Goal: Information Seeking & Learning: Check status

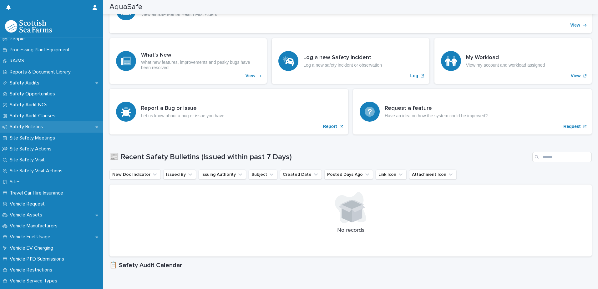
scroll to position [313, 0]
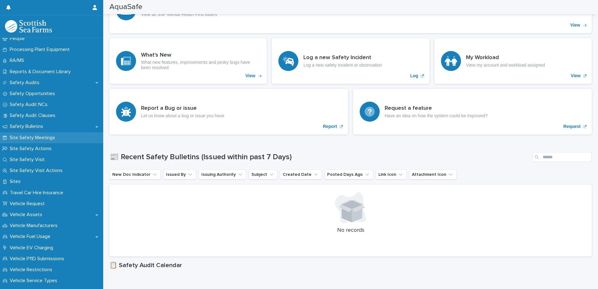
click at [64, 140] on div "Site Safety Meetings" at bounding box center [51, 137] width 103 height 11
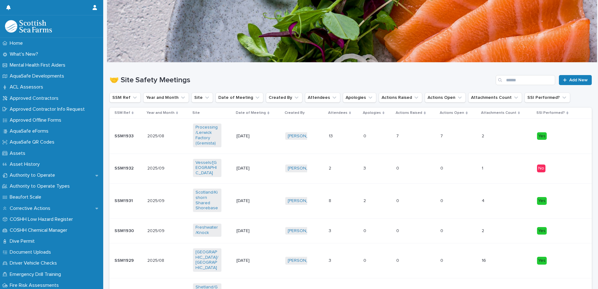
click at [330, 82] on h1 "🤝 Site Safety Meetings" at bounding box center [302, 80] width 384 height 9
click at [507, 80] on input "Search" at bounding box center [525, 80] width 59 height 10
click at [193, 96] on button "Site" at bounding box center [203, 98] width 22 height 10
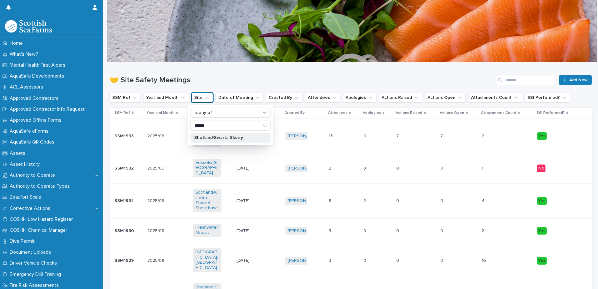
type input "******"
click at [236, 137] on p "Shetland/Swarta Skerry" at bounding box center [227, 137] width 66 height 4
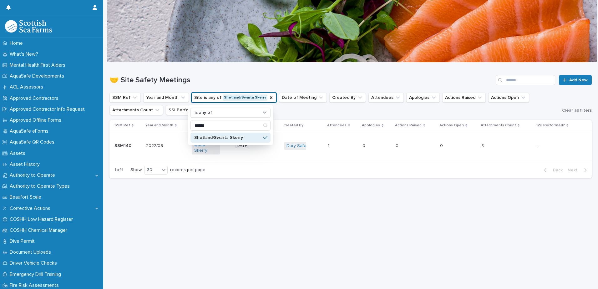
click at [327, 71] on div "🤝 Site Safety Meetings Add New" at bounding box center [351, 78] width 483 height 30
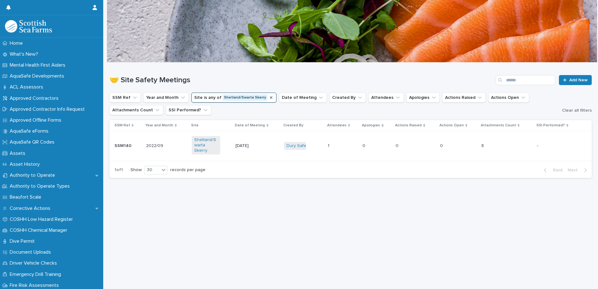
click at [269, 98] on icon "Site" at bounding box center [271, 97] width 5 height 5
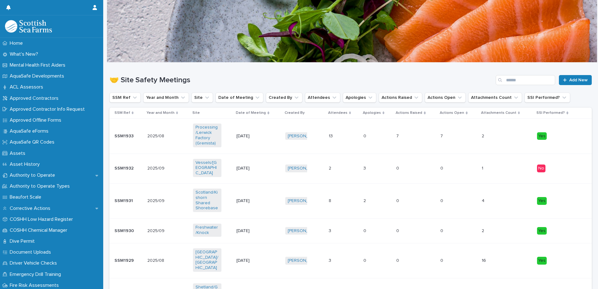
click at [204, 98] on icon "Site" at bounding box center [207, 98] width 6 height 6
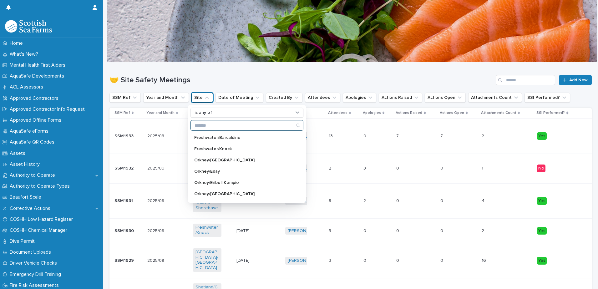
click at [224, 127] on input "Search" at bounding box center [247, 125] width 112 height 10
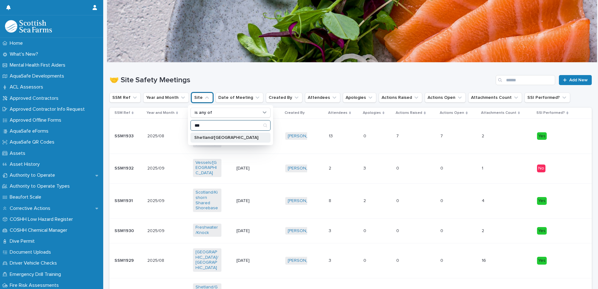
type input "***"
click at [216, 135] on div "Shetland/[GEOGRAPHIC_DATA]" at bounding box center [231, 138] width 80 height 10
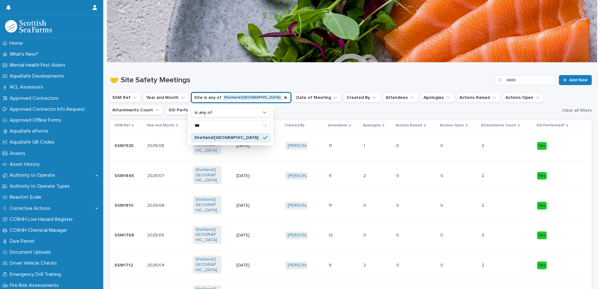
click at [309, 79] on h1 "🤝 Site Safety Meetings" at bounding box center [302, 80] width 384 height 9
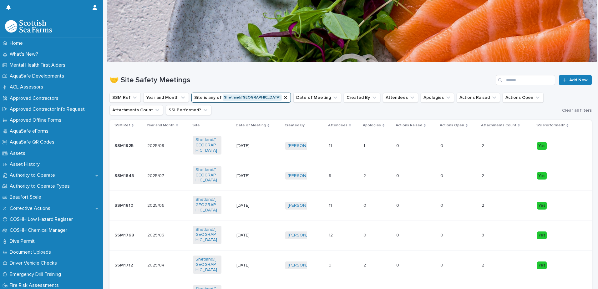
click at [264, 154] on td "[DATE]" at bounding box center [258, 146] width 49 height 30
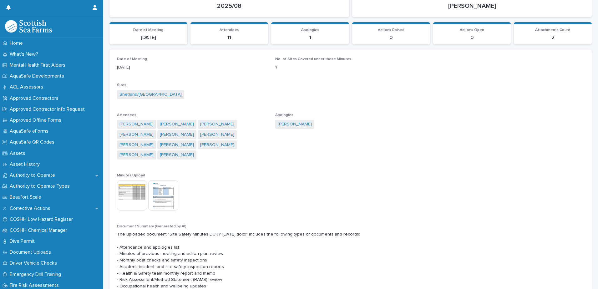
scroll to position [63, 0]
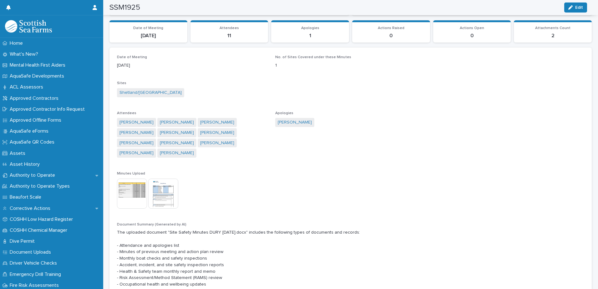
click at [170, 190] on img at bounding box center [163, 194] width 30 height 30
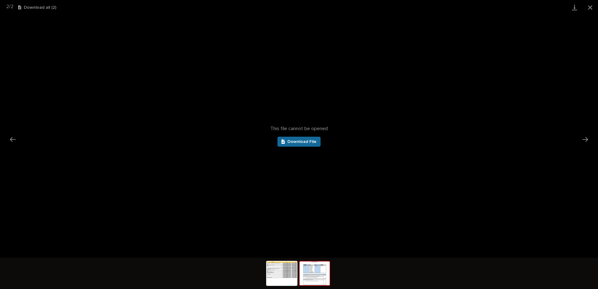
click at [309, 143] on span "Download File" at bounding box center [302, 142] width 29 height 4
click at [589, 8] on button "Close gallery" at bounding box center [591, 7] width 16 height 15
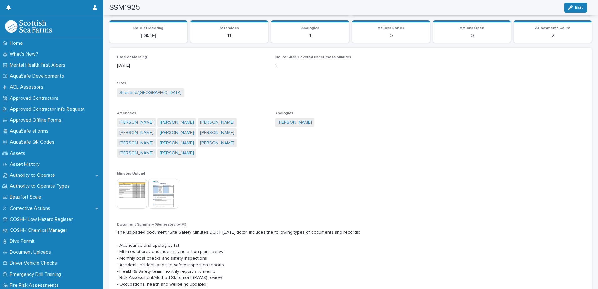
click at [135, 186] on img at bounding box center [132, 194] width 30 height 30
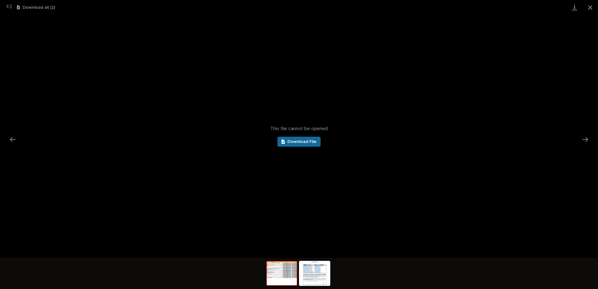
click at [305, 139] on link "Download File" at bounding box center [299, 142] width 43 height 10
click at [591, 7] on button "Close gallery" at bounding box center [591, 7] width 16 height 15
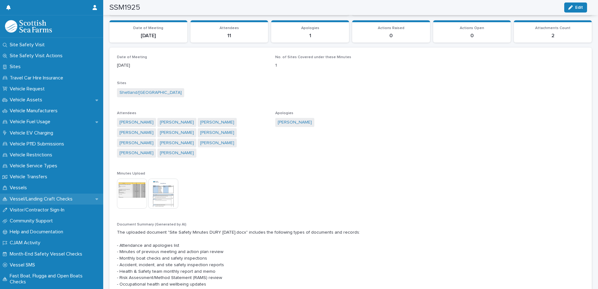
scroll to position [417, 0]
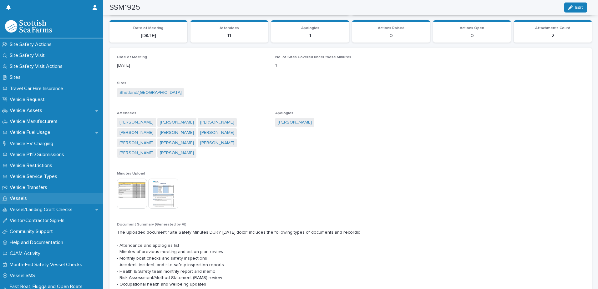
click at [49, 202] on div "Vessels" at bounding box center [51, 198] width 103 height 11
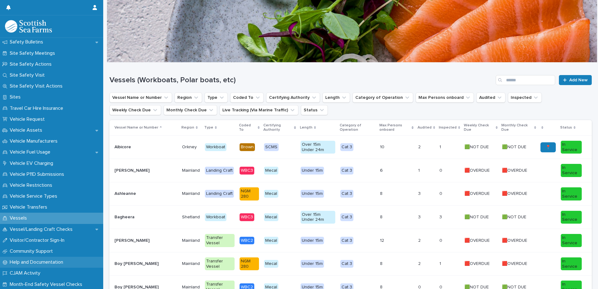
scroll to position [448, 0]
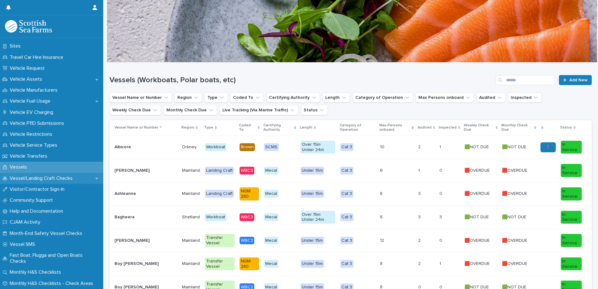
click at [37, 179] on p "Vessel/Landing Craft Checks" at bounding box center [42, 179] width 70 height 6
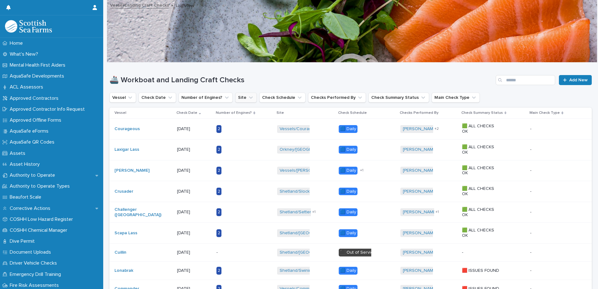
click at [248, 95] on icon "Site" at bounding box center [251, 98] width 6 height 6
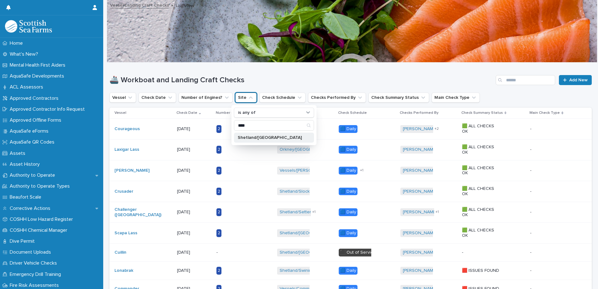
type input "****"
click at [265, 137] on p "Shetland/[GEOGRAPHIC_DATA]" at bounding box center [271, 137] width 66 height 4
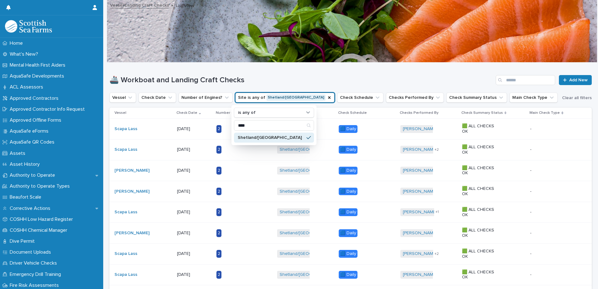
click at [374, 73] on div "🚢 Workboat and Landing Craft Checks Add New" at bounding box center [351, 78] width 483 height 30
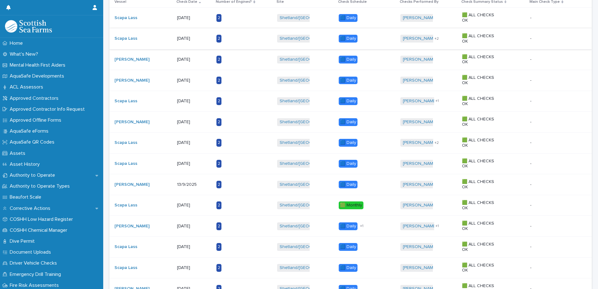
scroll to position [188, 0]
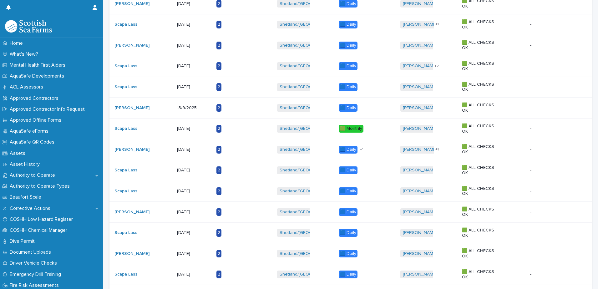
click at [370, 132] on div "🟩 Monthly + 0" at bounding box center [367, 128] width 57 height 13
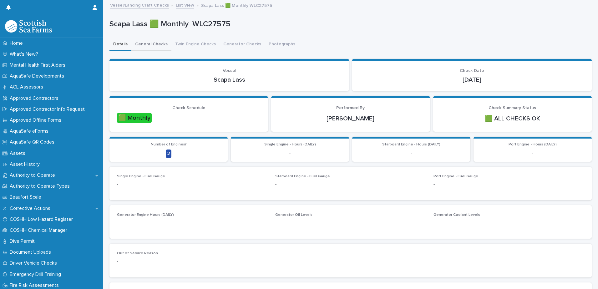
click at [146, 44] on button "General Checks" at bounding box center [151, 44] width 40 height 13
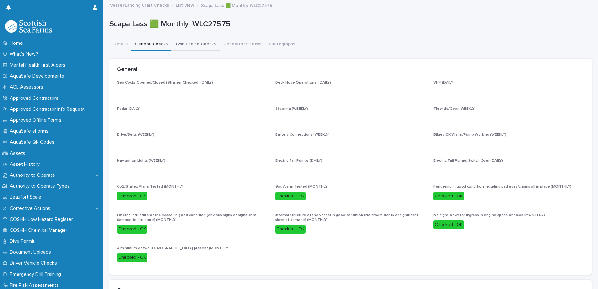
click at [199, 48] on button "Twin Engine Checks" at bounding box center [195, 44] width 48 height 13
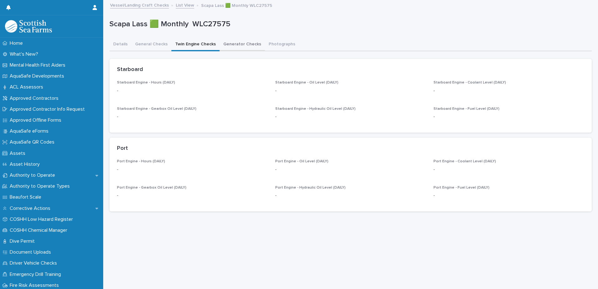
click at [238, 47] on button "Generator Checks" at bounding box center [242, 44] width 45 height 13
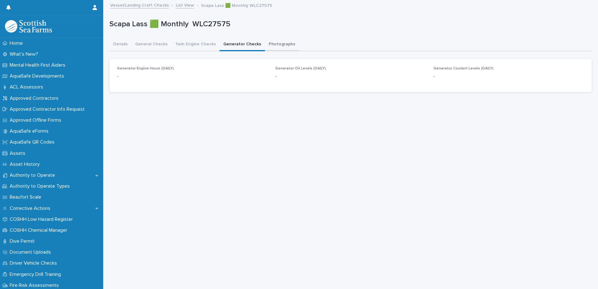
click at [286, 47] on button "Photographs" at bounding box center [282, 44] width 34 height 13
click at [115, 44] on button "Details" at bounding box center [121, 44] width 22 height 13
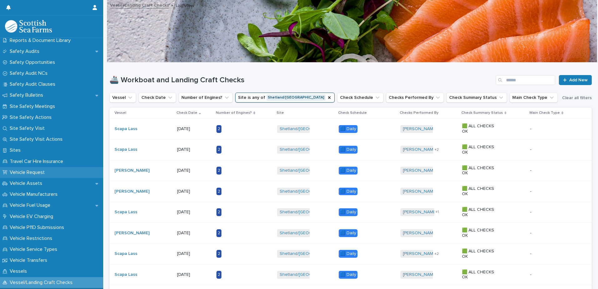
scroll to position [376, 0]
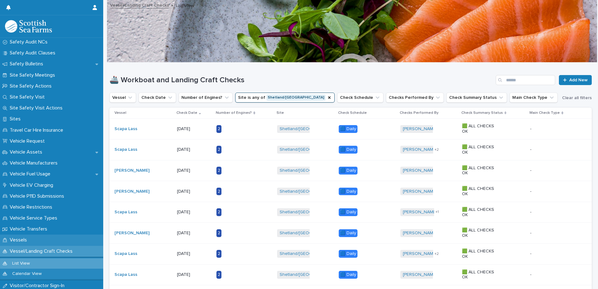
click at [21, 239] on p "Vessels" at bounding box center [19, 240] width 25 height 6
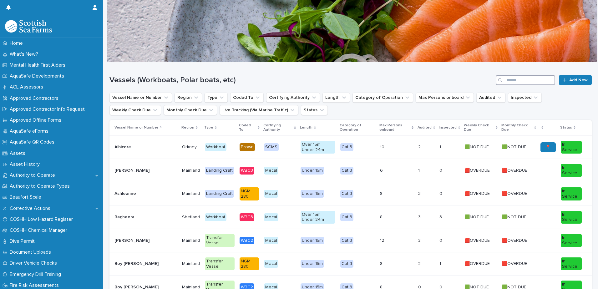
click at [519, 78] on input "Search" at bounding box center [525, 80] width 59 height 10
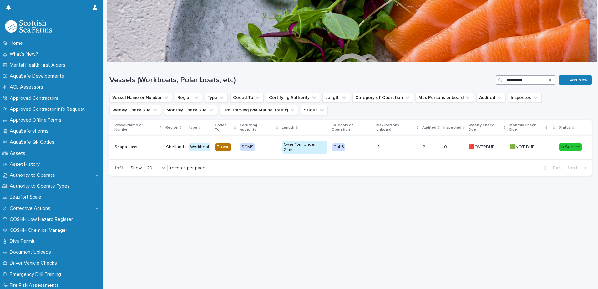
type input "**********"
click at [390, 146] on td "4" at bounding box center [398, 146] width 46 height 23
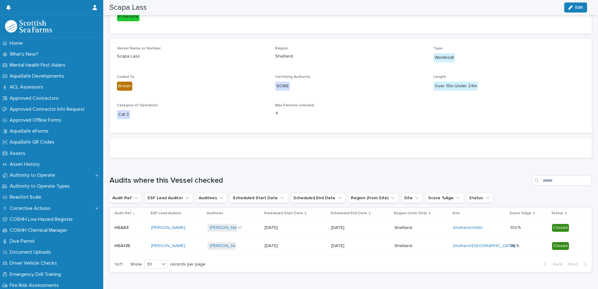
scroll to position [188, 0]
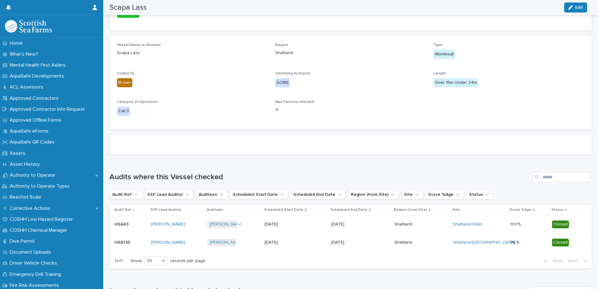
click at [412, 219] on div "Shetland" at bounding box center [422, 224] width 54 height 10
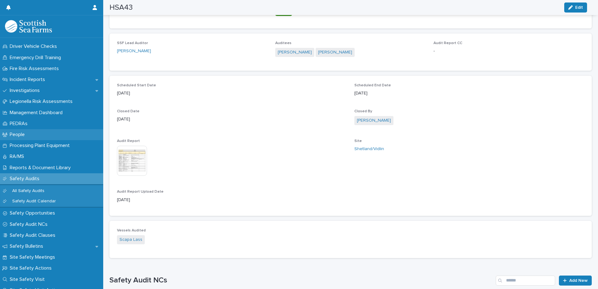
scroll to position [219, 0]
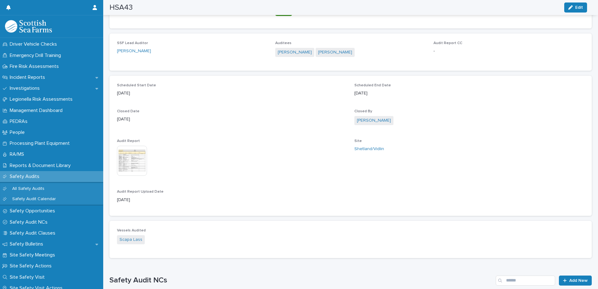
click at [29, 175] on p "Safety Audits" at bounding box center [25, 177] width 37 height 6
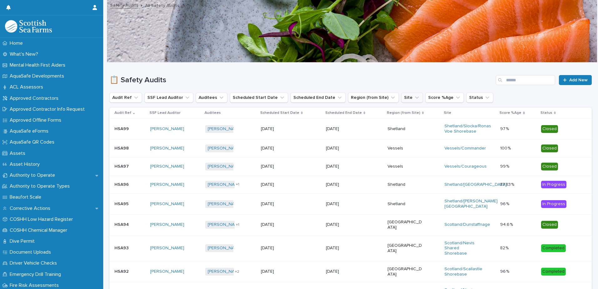
click at [407, 96] on button "Site" at bounding box center [412, 98] width 22 height 10
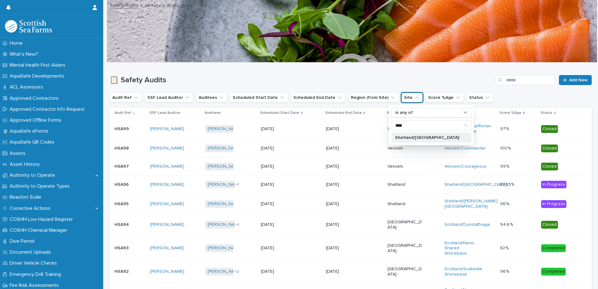
type input "****"
click at [421, 137] on p "Shetland/[GEOGRAPHIC_DATA]" at bounding box center [428, 137] width 66 height 4
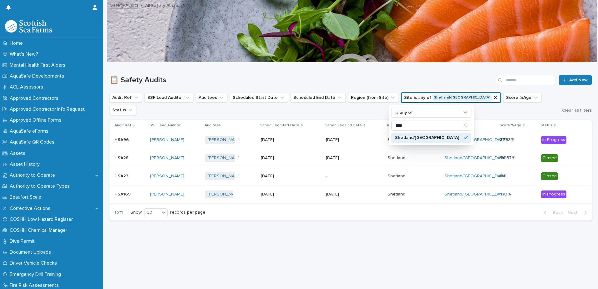
drag, startPoint x: 400, startPoint y: 78, endPoint x: 411, endPoint y: 77, distance: 10.4
click at [401, 79] on h1 "📋 Safety Audits" at bounding box center [302, 80] width 384 height 9
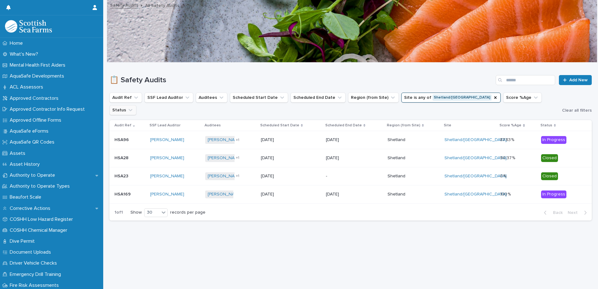
click at [493, 97] on icon "Site" at bounding box center [495, 97] width 5 height 5
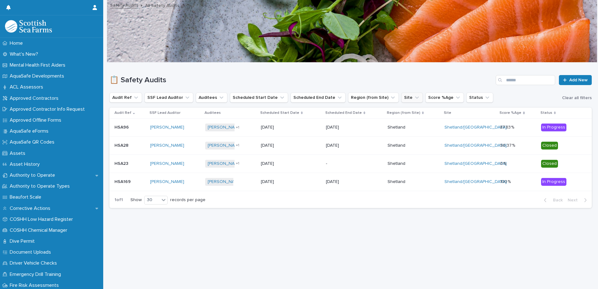
click at [401, 96] on button "Site" at bounding box center [412, 98] width 22 height 10
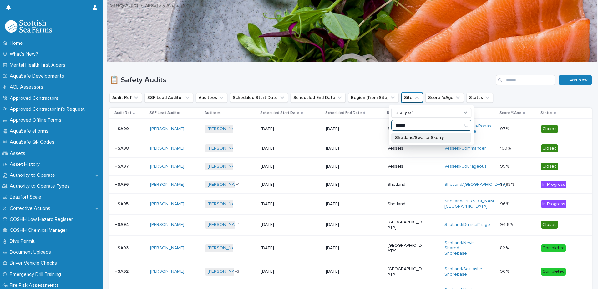
type input "******"
click at [411, 136] on p "Shetland/Swarta Skerry" at bounding box center [428, 137] width 66 height 4
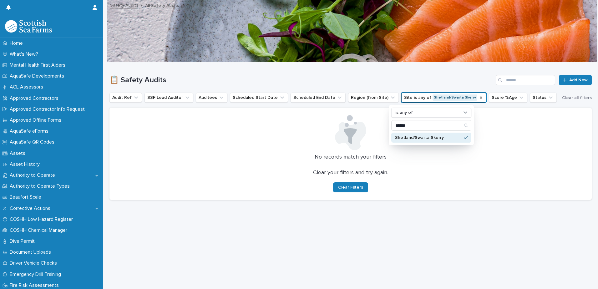
click at [479, 96] on icon "Site" at bounding box center [481, 97] width 5 height 5
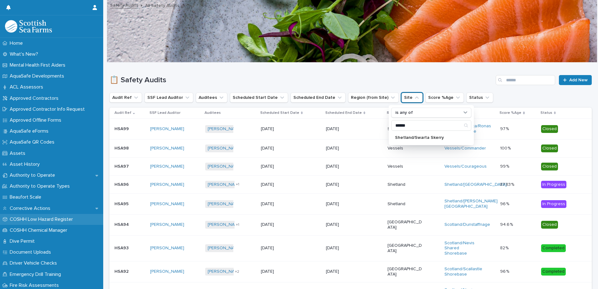
scroll to position [156, 0]
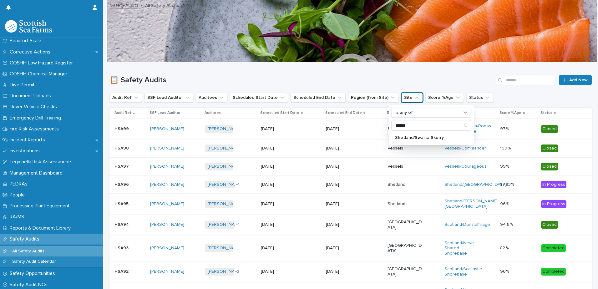
click at [26, 238] on p "Safety Audits" at bounding box center [25, 239] width 37 height 6
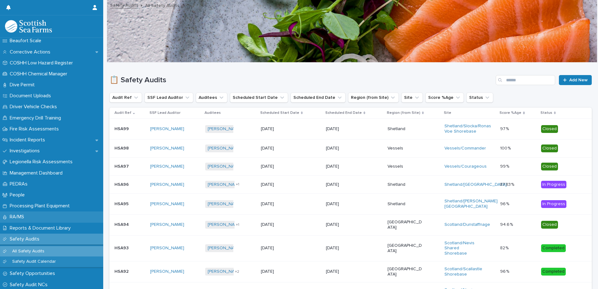
click at [83, 217] on div "RA/MS" at bounding box center [51, 217] width 103 height 11
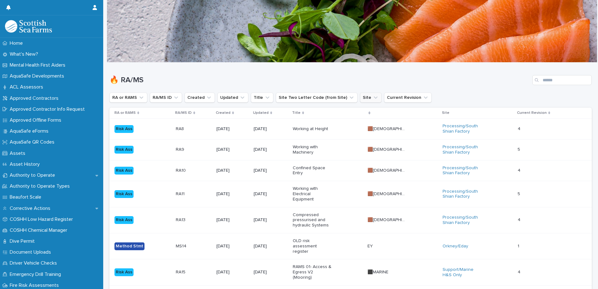
click at [360, 101] on button "Site" at bounding box center [371, 98] width 22 height 10
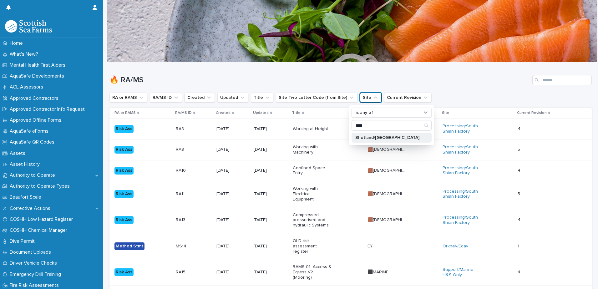
type input "****"
click at [382, 137] on p "Shetland/[GEOGRAPHIC_DATA]" at bounding box center [388, 137] width 66 height 4
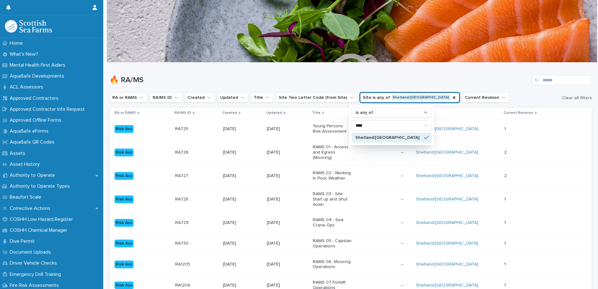
click at [458, 84] on h1 "🔥 RA/MS" at bounding box center [320, 80] width 421 height 9
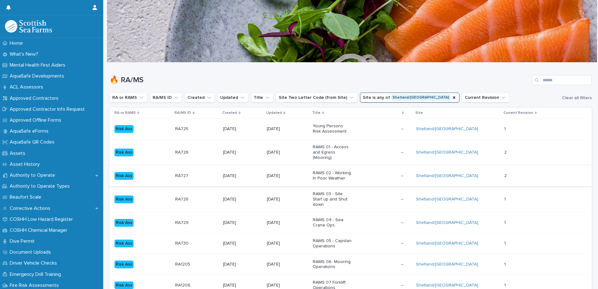
scroll to position [31, 0]
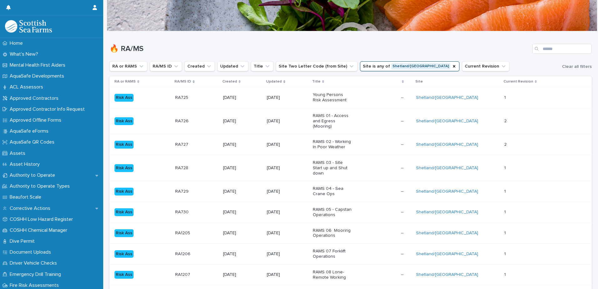
click at [368, 145] on div "RAMS 02 - Working In Poor Weather" at bounding box center [354, 145] width 83 height 16
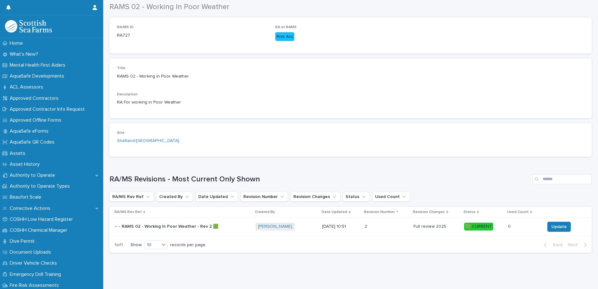
scroll to position [100, 0]
click at [320, 225] on td "[DATE] 10:51" at bounding box center [341, 227] width 43 height 18
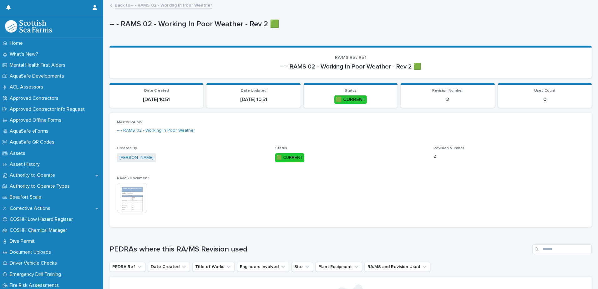
click at [141, 200] on img at bounding box center [132, 198] width 30 height 30
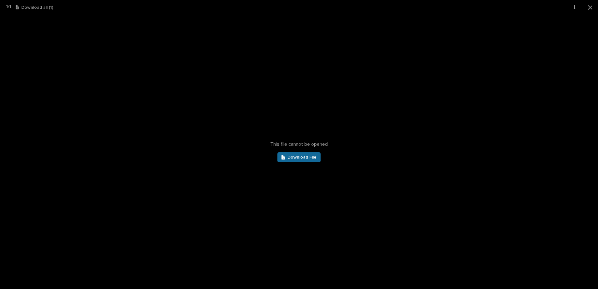
click at [314, 154] on link "Download File" at bounding box center [299, 157] width 43 height 10
click at [589, 7] on button "Close gallery" at bounding box center [591, 7] width 16 height 15
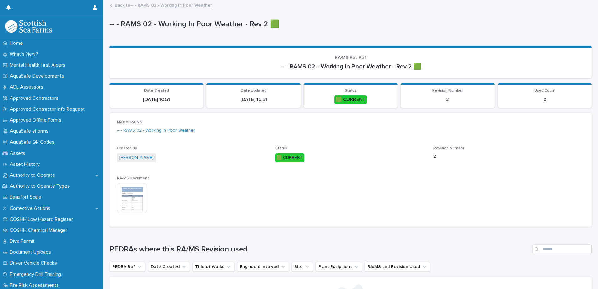
click at [182, 3] on link "Back to -- - RAMS 02 - Working In Poor Weather" at bounding box center [163, 4] width 97 height 7
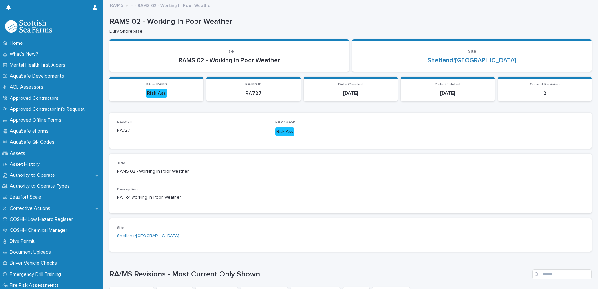
click at [117, 5] on link "RA/MS" at bounding box center [116, 4] width 13 height 7
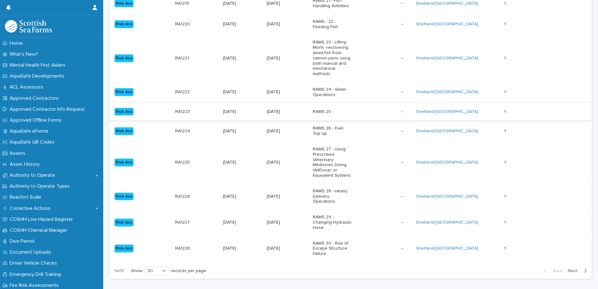
scroll to position [623, 0]
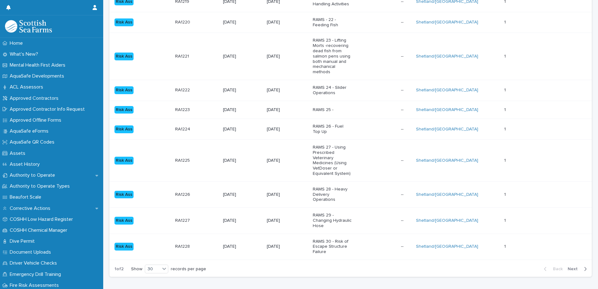
click at [568, 267] on span "Next" at bounding box center [575, 269] width 14 height 4
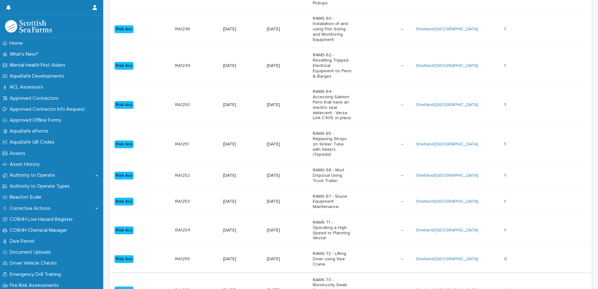
scroll to position [587, 0]
